Goal: Information Seeking & Learning: Learn about a topic

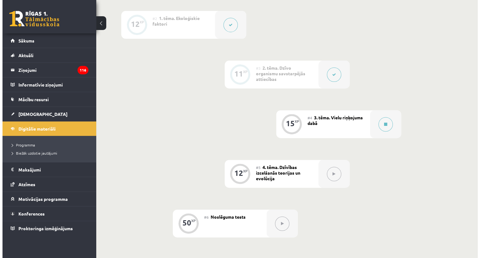
scroll to position [229, 0]
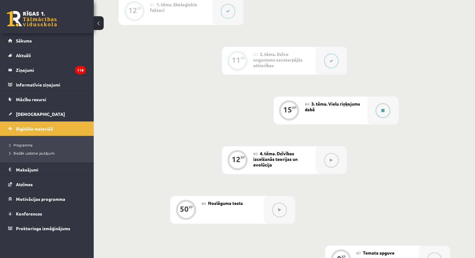
click at [390, 124] on div at bounding box center [382, 110] width 31 height 28
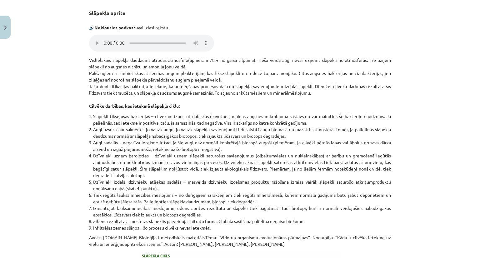
scroll to position [749, 0]
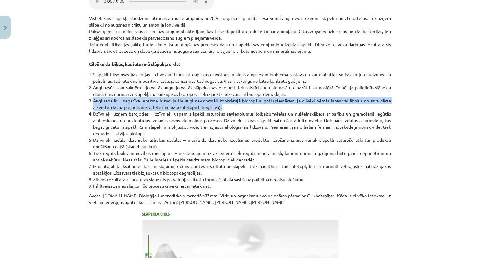
drag, startPoint x: 92, startPoint y: 106, endPoint x: 235, endPoint y: 111, distance: 144.1
click at [235, 111] on li "Augi sadalās – negatīva ietekme ir tad, ja šie augi nav normāli konkrētajā biot…" at bounding box center [242, 103] width 298 height 13
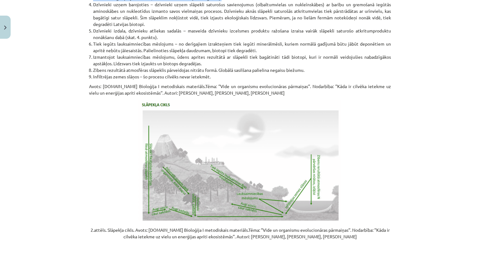
scroll to position [812, 0]
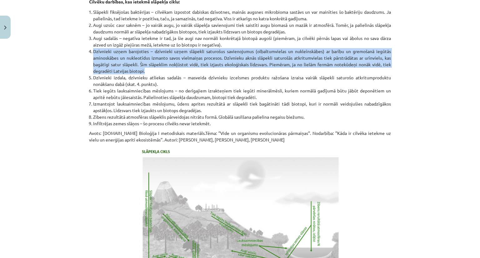
drag, startPoint x: 90, startPoint y: 55, endPoint x: 150, endPoint y: 76, distance: 63.1
click at [150, 74] on li "Dzīvnieki uzņem barojoties – dzīvnieki uzņem slāpekli saturošus savienojumus (o…" at bounding box center [242, 61] width 298 height 26
click at [151, 74] on li "Dzīvnieki uzņem barojoties – dzīvnieki uzņem slāpekli saturošus savienojumus (o…" at bounding box center [242, 61] width 298 height 26
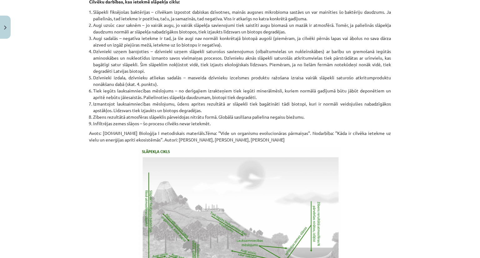
click at [151, 74] on li "Dzīvnieki uzņem barojoties – dzīvnieki uzņem slāpekli saturošus savienojumus (o…" at bounding box center [242, 61] width 298 height 26
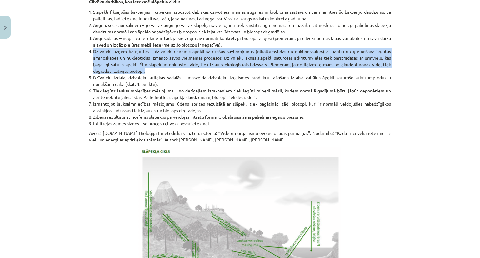
drag, startPoint x: 89, startPoint y: 56, endPoint x: 157, endPoint y: 75, distance: 71.3
click at [157, 74] on li "Dzīvnieki uzņem barojoties – dzīvnieki uzņem slāpekli saturošus savienojumus (o…" at bounding box center [242, 61] width 298 height 26
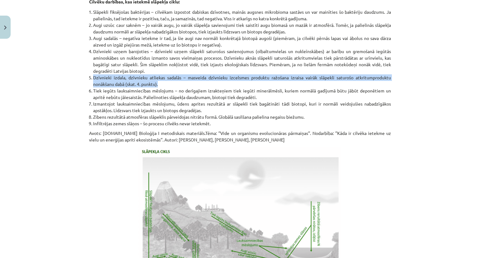
drag, startPoint x: 89, startPoint y: 82, endPoint x: 185, endPoint y: 93, distance: 96.5
click at [185, 93] on ol "Slāpekli fiksējošas baktērijas – cilvēkam izpostot dabiskas dzīvotnes, mainās a…" at bounding box center [240, 68] width 302 height 118
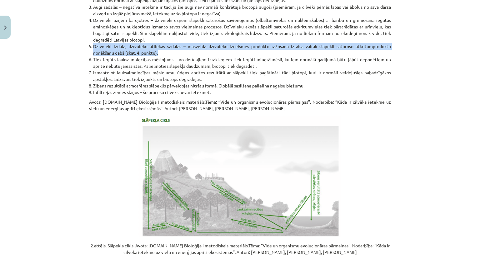
scroll to position [874, 0]
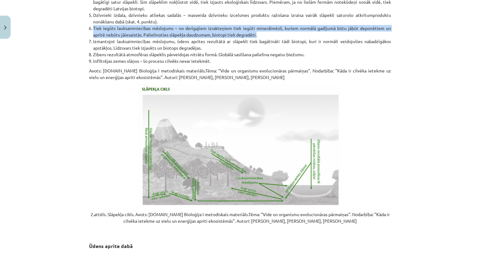
drag, startPoint x: 90, startPoint y: 33, endPoint x: 272, endPoint y: 41, distance: 182.2
click at [271, 38] on li "Tiek iegūts lauksaimniecības mēslojums – no derīgajiem izrakteņiem tiek iegūti …" at bounding box center [242, 31] width 298 height 13
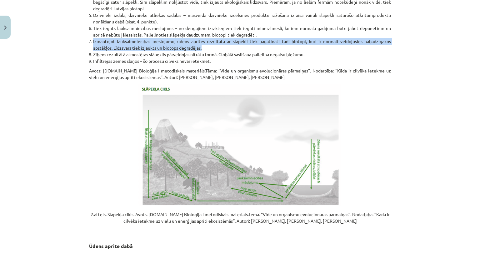
drag, startPoint x: 89, startPoint y: 47, endPoint x: 207, endPoint y: 52, distance: 118.2
click at [207, 51] on li "Izmantojot lauksaimniecības mēslojumu, ūdens aprites rezultātā ar slāpekli tiek…" at bounding box center [242, 44] width 298 height 13
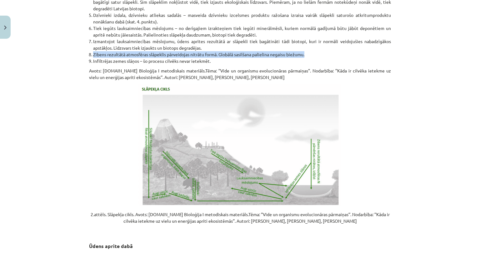
drag, startPoint x: 88, startPoint y: 59, endPoint x: 309, endPoint y: 58, distance: 220.8
click at [309, 58] on li "Zibens rezultātā atmosfēras slāpeklis pārveidojas nitrātu formā. Globālā sasilš…" at bounding box center [242, 54] width 298 height 7
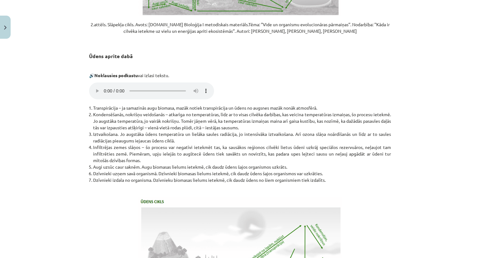
scroll to position [1091, 0]
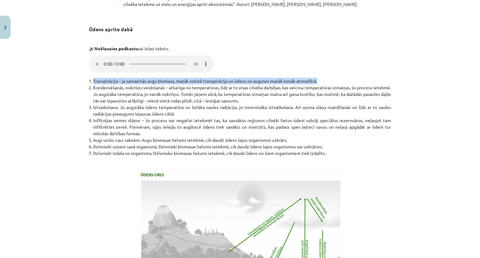
drag, startPoint x: 89, startPoint y: 85, endPoint x: 348, endPoint y: 84, distance: 258.3
click at [348, 84] on li "Transpirācija – ja samazinās augu biomasa, mazāk notiek transpirācija un ūdens …" at bounding box center [242, 81] width 298 height 7
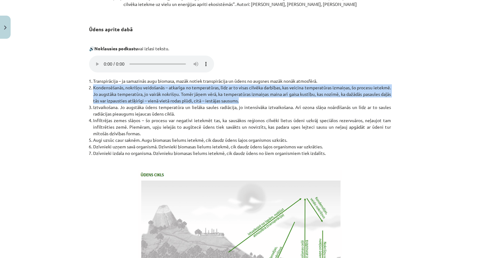
drag, startPoint x: 89, startPoint y: 92, endPoint x: 400, endPoint y: 107, distance: 310.8
click at [400, 107] on div "Mācību tēma: Bioloģijas i - 11. klases 1. ieskaites mācību materiāls #4 3. tēma…" at bounding box center [240, 129] width 480 height 258
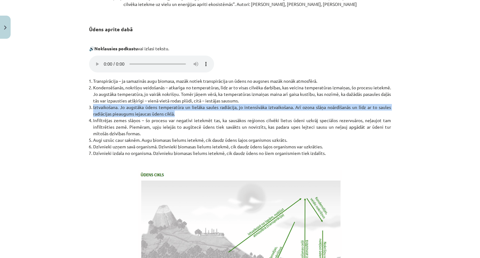
drag, startPoint x: 90, startPoint y: 111, endPoint x: 181, endPoint y: 119, distance: 91.5
click at [181, 117] on li "Iztvaikošana. Jo augstāka ūdens temperatūra un lielāka saules radiācija, jo int…" at bounding box center [242, 110] width 298 height 13
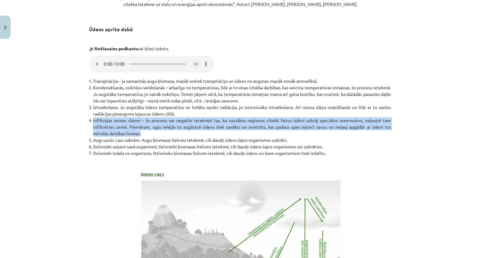
drag, startPoint x: 90, startPoint y: 125, endPoint x: 150, endPoint y: 139, distance: 61.6
click at [150, 137] on li "Infiltrējas zemes slāņos – šo procesu var negatīvi ietekmēt tas, ka sausākos re…" at bounding box center [242, 127] width 298 height 20
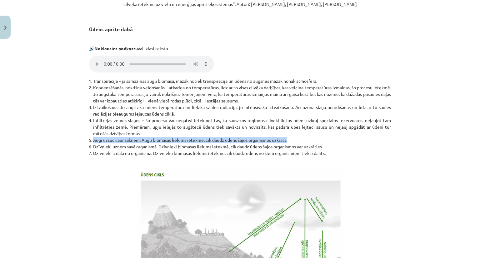
drag, startPoint x: 89, startPoint y: 143, endPoint x: 340, endPoint y: 144, distance: 251.4
click at [340, 143] on li "Augi uzsūc caur saknēm. Augu biomasas lielums ietekmē, cik daudz ūdens šajos or…" at bounding box center [242, 140] width 298 height 7
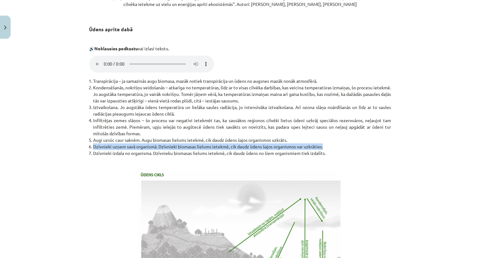
drag, startPoint x: 87, startPoint y: 151, endPoint x: 347, endPoint y: 153, distance: 259.8
click at [347, 150] on li "Dzīvnieki uzņem savā organismā. Dzīvnieki biomasas lielums ietekmē, cik daudz ū…" at bounding box center [242, 146] width 298 height 7
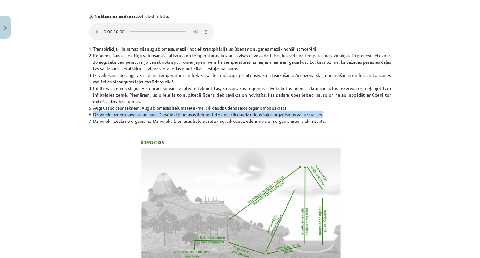
scroll to position [1154, 0]
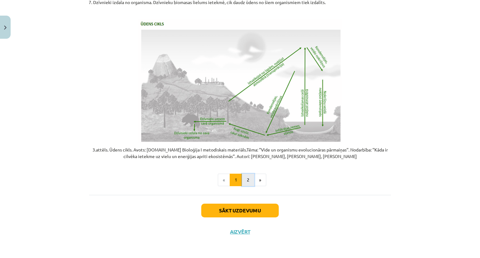
click at [244, 179] on button "2" at bounding box center [248, 180] width 12 height 12
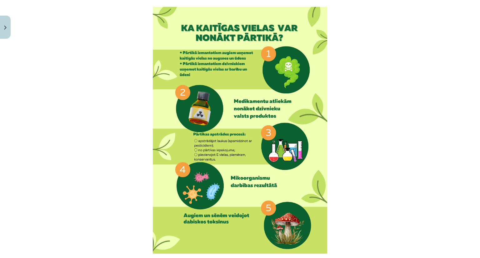
scroll to position [136, 0]
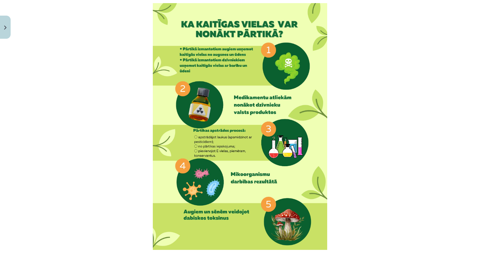
click at [259, 87] on img at bounding box center [240, 126] width 174 height 247
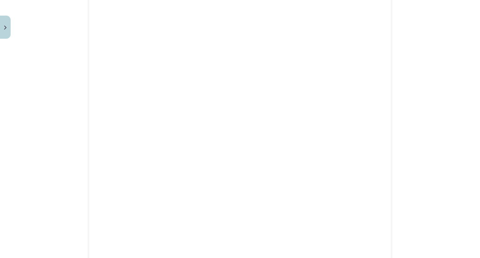
scroll to position [511, 0]
